Goal: Find specific page/section: Find specific page/section

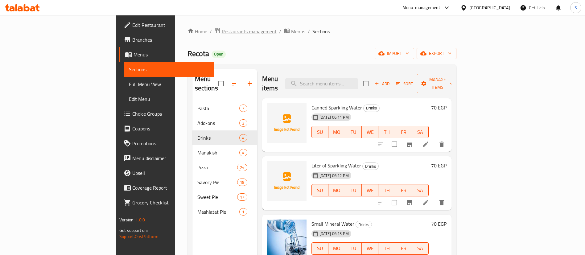
click at [222, 31] on span "Restaurants management" at bounding box center [249, 31] width 55 height 7
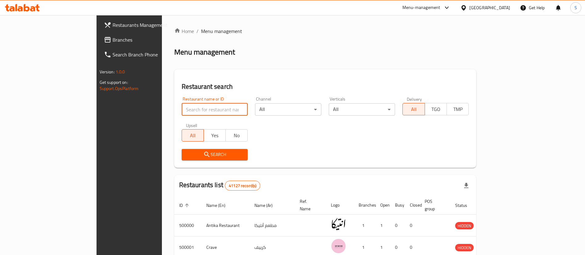
click at [195, 110] on input "search" at bounding box center [215, 109] width 66 height 12
paste input "[PERSON_NAME]"
click button "Search" at bounding box center [215, 154] width 66 height 11
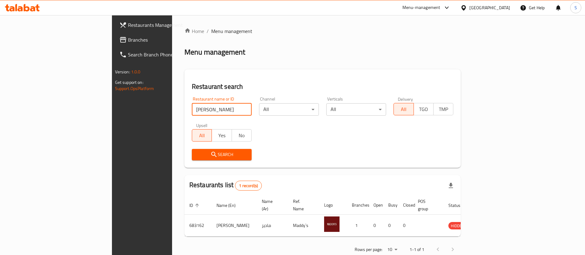
click at [192, 109] on input "[PERSON_NAME]" at bounding box center [222, 109] width 60 height 12
paste input "Select row for Drill Down. [GEOGRAPHIC_DATA]"
drag, startPoint x: 175, startPoint y: 110, endPoint x: 76, endPoint y: 102, distance: 99.3
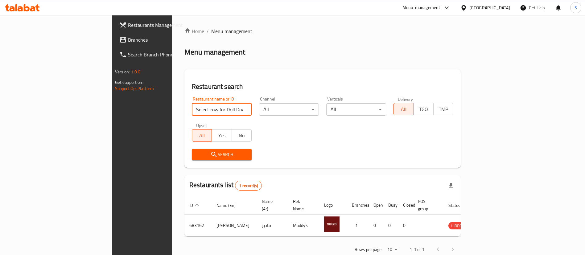
click at [112, 102] on div "Restaurants Management Branches Search Branch Phone Version: 1.0.0 Get support …" at bounding box center [292, 142] width 361 height 255
type input "Zaitouna"
click button "Search" at bounding box center [222, 154] width 60 height 11
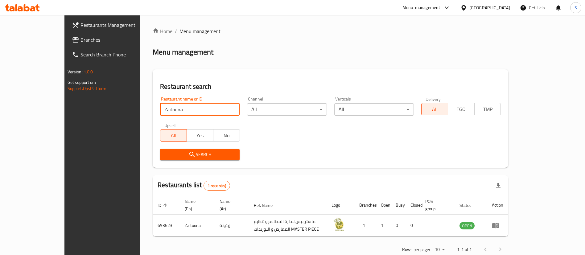
click at [469, 10] on div at bounding box center [464, 7] width 9 height 7
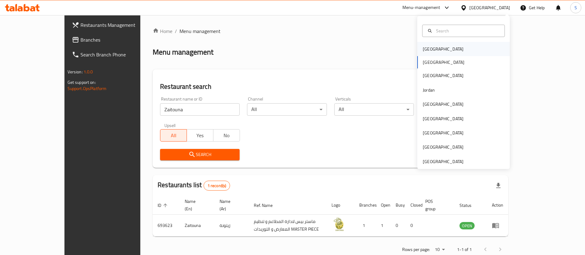
click at [448, 45] on div "[GEOGRAPHIC_DATA]" at bounding box center [463, 49] width 92 height 14
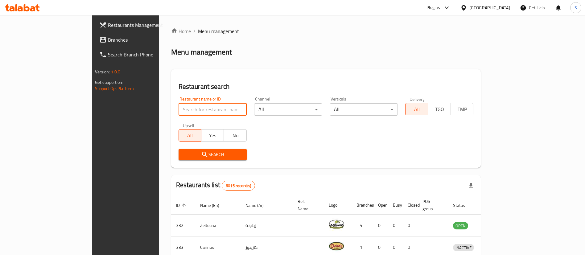
click at [178, 110] on input "search" at bounding box center [212, 109] width 68 height 12
paste input "Select row for Drill Down. Lemon(5)"
drag, startPoint x: 175, startPoint y: 110, endPoint x: 62, endPoint y: 131, distance: 114.5
click at [92, 127] on div "Restaurants Management Branches Search Branch Phone Version: 1.0.0 Get support …" at bounding box center [292, 224] width 401 height 419
click at [178, 108] on input "Lemon(5)" at bounding box center [212, 109] width 68 height 12
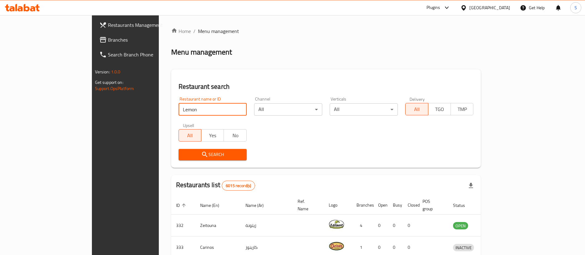
type input "Lemon"
click button "Search" at bounding box center [212, 154] width 68 height 11
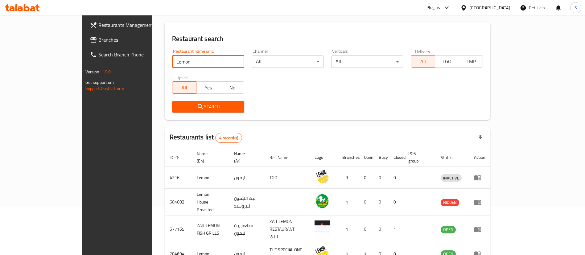
scroll to position [74, 0]
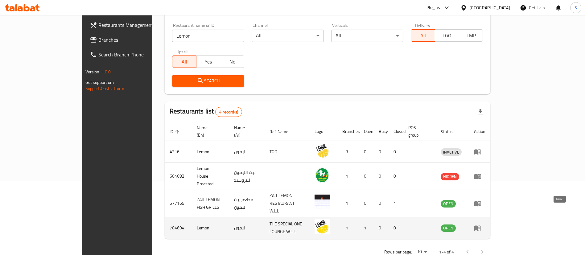
click at [481, 224] on icon "enhanced table" at bounding box center [477, 227] width 7 height 7
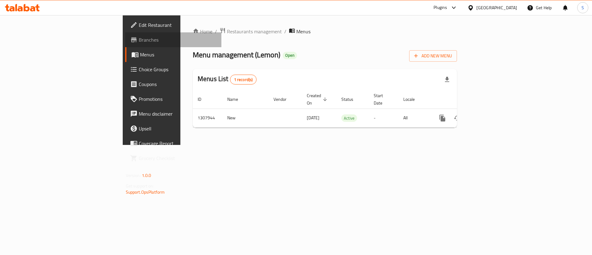
click at [139, 41] on span "Branches" at bounding box center [178, 39] width 78 height 7
